Goal: Information Seeking & Learning: Learn about a topic

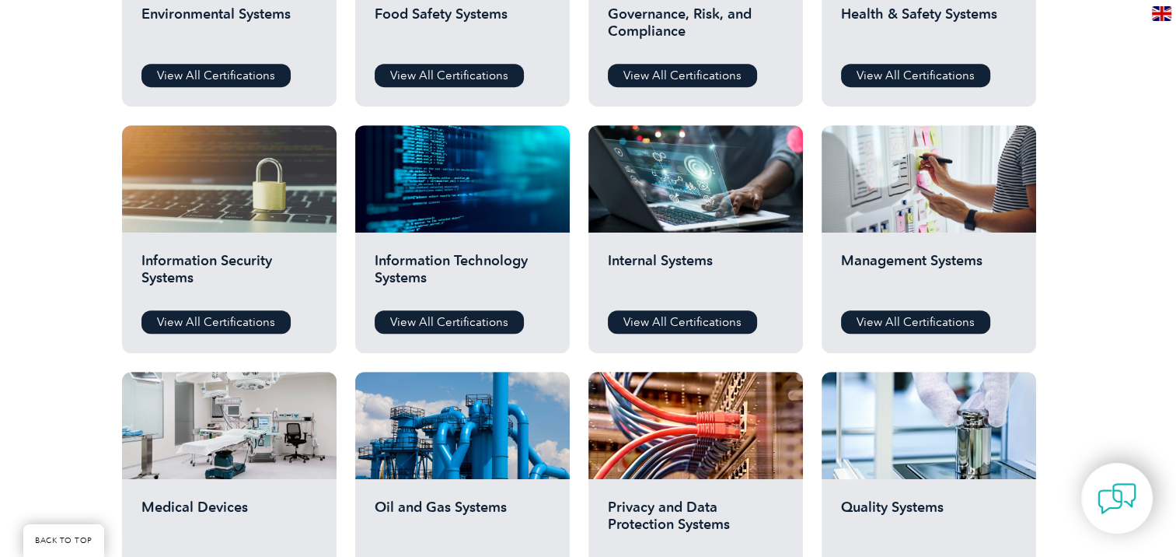
scroll to position [734, 0]
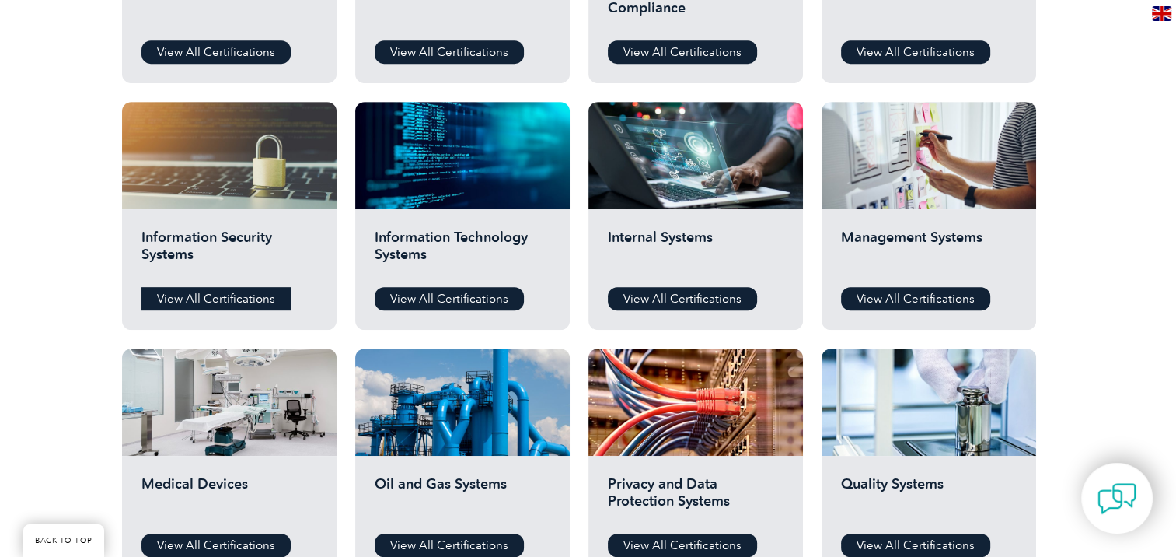
click at [199, 292] on link "View All Certifications" at bounding box center [216, 298] width 149 height 23
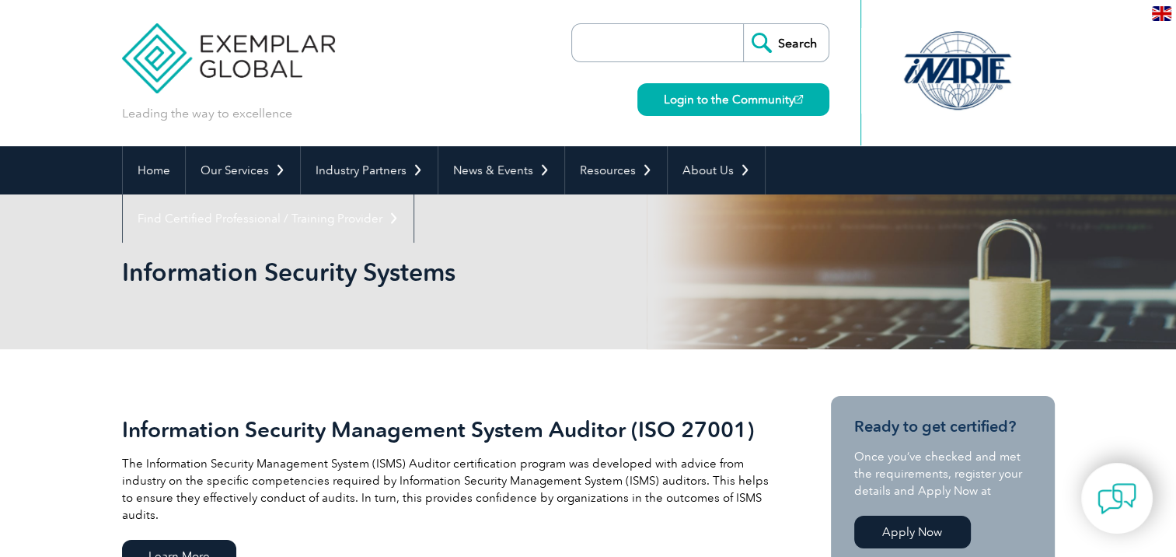
click at [641, 46] on input "search" at bounding box center [661, 42] width 163 height 37
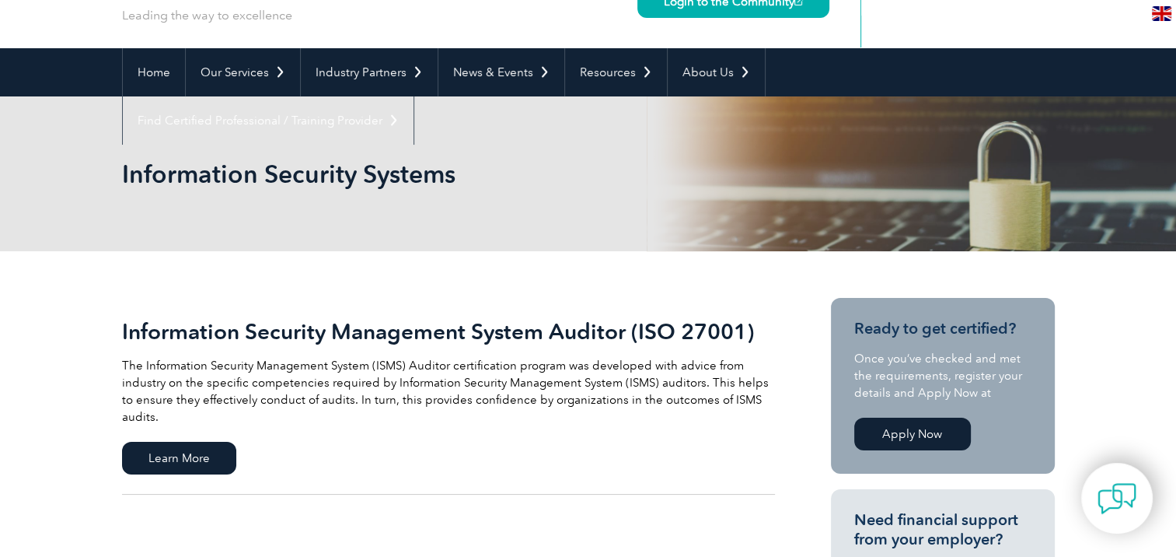
scroll to position [96, 0]
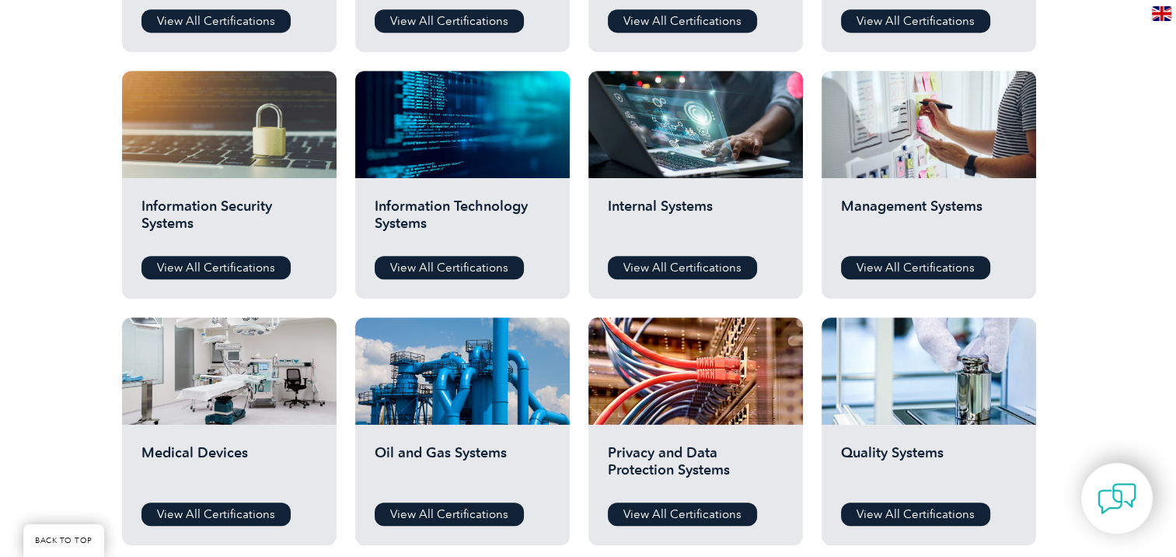
scroll to position [734, 0]
